Goal: Leave review/rating: Leave review/rating

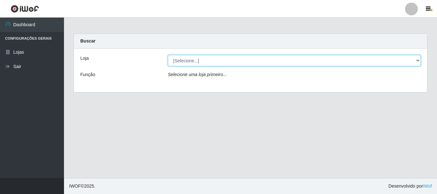
drag, startPoint x: 416, startPoint y: 62, endPoint x: 417, endPoint y: 66, distance: 3.6
click at [416, 62] on select "[Selecione...] O Cestão - [GEOGRAPHIC_DATA]" at bounding box center [294, 60] width 253 height 11
select select "238"
click at [168, 55] on select "[Selecione...] O Cestão - [GEOGRAPHIC_DATA]" at bounding box center [294, 60] width 253 height 11
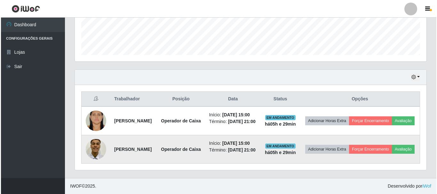
scroll to position [197, 0]
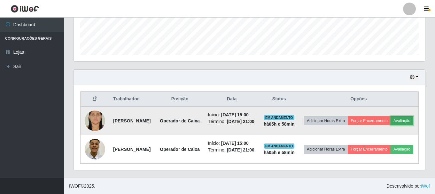
click at [391, 116] on button "Avaliação" at bounding box center [402, 120] width 23 height 9
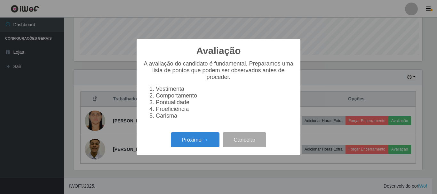
scroll to position [133, 348]
click at [198, 147] on button "Próximo →" at bounding box center [195, 139] width 49 height 15
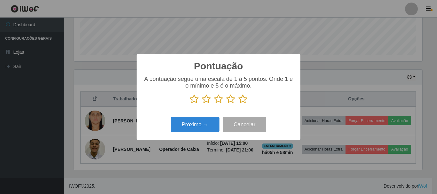
click at [243, 99] on icon at bounding box center [242, 99] width 9 height 10
click at [238, 104] on input "radio" at bounding box center [238, 104] width 0 height 0
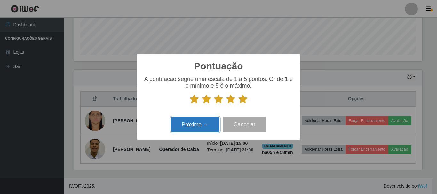
click at [213, 122] on button "Próximo →" at bounding box center [195, 124] width 49 height 15
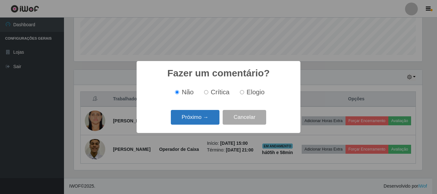
click at [214, 121] on button "Próximo →" at bounding box center [195, 117] width 49 height 15
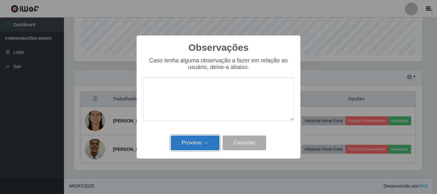
click at [209, 142] on button "Próximo →" at bounding box center [195, 143] width 49 height 15
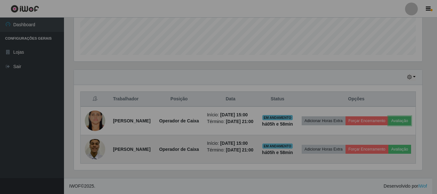
scroll to position [133, 351]
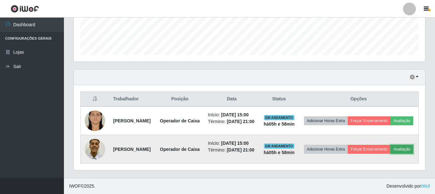
click at [391, 150] on button "Avaliação" at bounding box center [402, 149] width 23 height 9
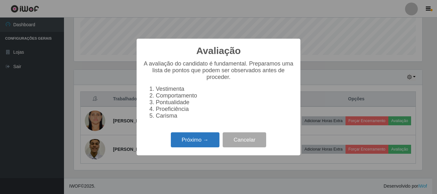
click at [209, 145] on button "Próximo →" at bounding box center [195, 139] width 49 height 15
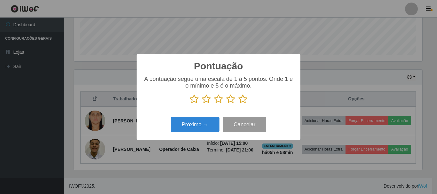
scroll to position [319686, 319471]
click at [242, 101] on icon at bounding box center [242, 99] width 9 height 10
click at [238, 104] on input "radio" at bounding box center [238, 104] width 0 height 0
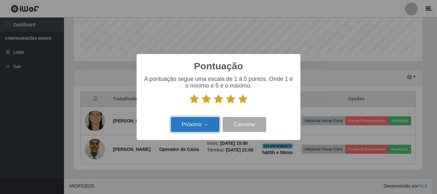
click at [214, 125] on button "Próximo →" at bounding box center [195, 124] width 49 height 15
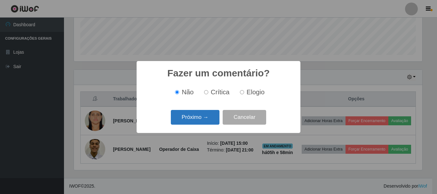
click at [214, 125] on button "Próximo →" at bounding box center [195, 117] width 49 height 15
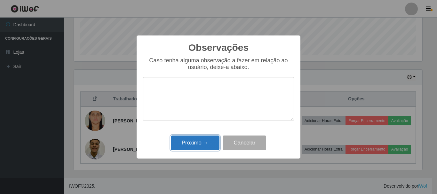
click at [209, 144] on button "Próximo →" at bounding box center [195, 143] width 49 height 15
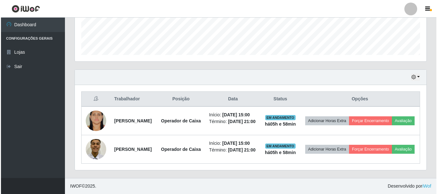
scroll to position [183, 0]
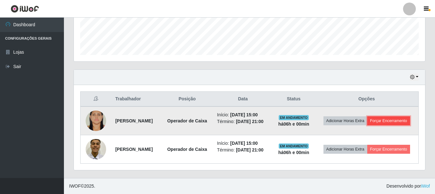
click at [367, 118] on button "Forçar Encerramento" at bounding box center [388, 120] width 43 height 9
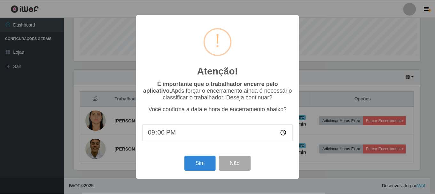
scroll to position [133, 348]
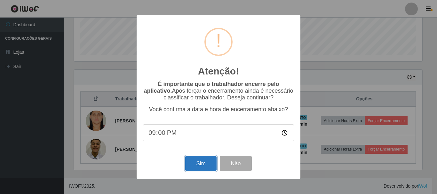
click at [202, 167] on button "Sim" at bounding box center [200, 163] width 31 height 15
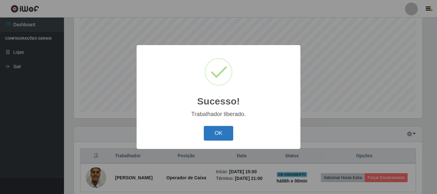
click at [220, 137] on button "OK" at bounding box center [219, 133] width 30 height 15
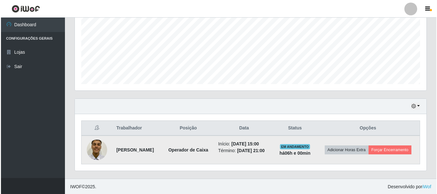
scroll to position [150, 0]
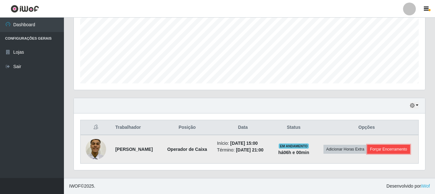
click at [367, 153] on button "Forçar Encerramento" at bounding box center [388, 149] width 43 height 9
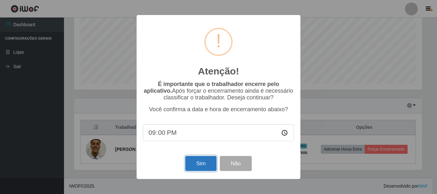
click at [206, 169] on button "Sim" at bounding box center [200, 163] width 31 height 15
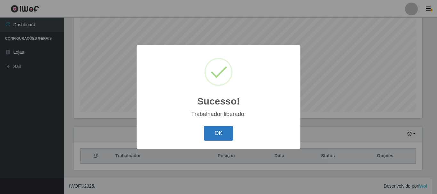
click at [206, 137] on button "OK" at bounding box center [219, 133] width 30 height 15
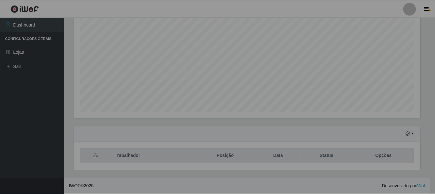
scroll to position [133, 351]
